Goal: Information Seeking & Learning: Learn about a topic

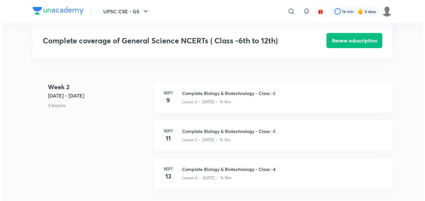
scroll to position [338, 0]
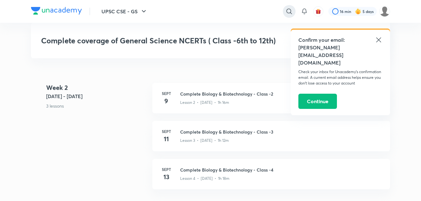
click at [291, 13] on icon at bounding box center [289, 11] width 5 height 5
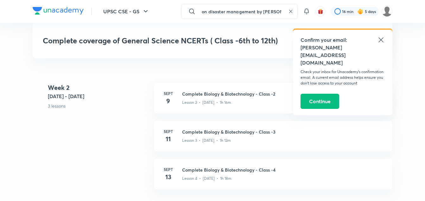
scroll to position [0, 50]
type input "comprehensive course on disaster management by [PERSON_NAME]"
click at [246, 25] on p "comprehensive course on disaster management by [PERSON_NAME]" at bounding box center [245, 25] width 93 height 7
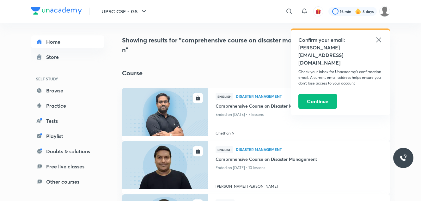
click at [381, 39] on icon at bounding box center [379, 40] width 8 height 8
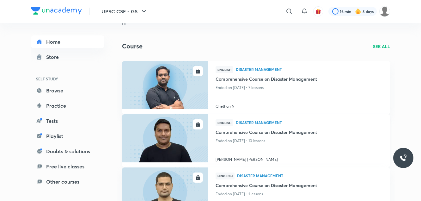
scroll to position [26, 0]
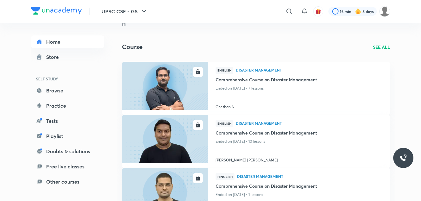
click at [379, 44] on p "SEE ALL" at bounding box center [381, 47] width 17 height 7
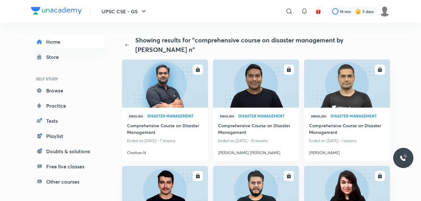
click at [182, 74] on img at bounding box center [165, 83] width 88 height 49
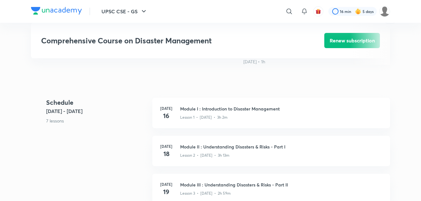
scroll to position [243, 0]
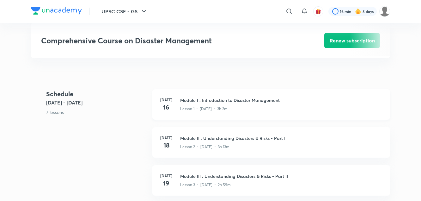
click at [240, 108] on div "Lesson 1 • [DATE] • 3h 2m" at bounding box center [281, 107] width 202 height 8
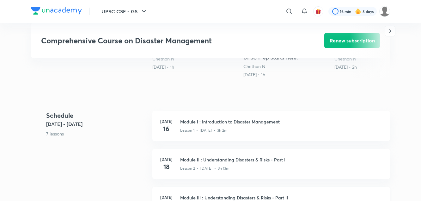
scroll to position [238, 0]
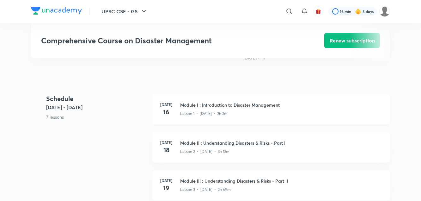
click at [220, 108] on h3 "Module I : Introduction to Disaster Management" at bounding box center [281, 105] width 202 height 7
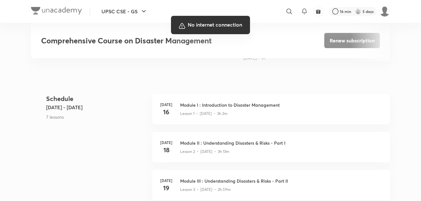
click at [243, 98] on div at bounding box center [210, 100] width 421 height 201
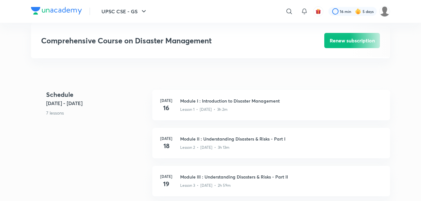
scroll to position [252, 0]
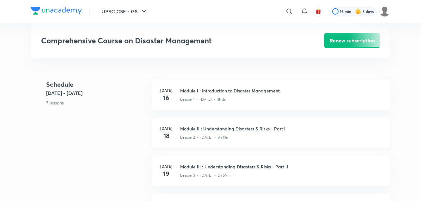
click at [202, 132] on h3 "Module II : Understanding Disasters & Risks - Part I" at bounding box center [281, 128] width 202 height 7
